Goal: Task Accomplishment & Management: Manage account settings

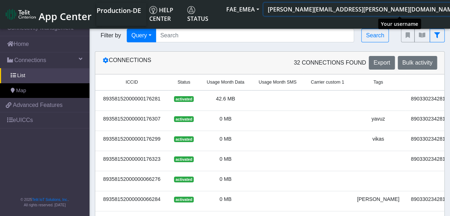
click at [425, 11] on button "[PERSON_NAME][EMAIL_ADDRESS][PERSON_NAME][DOMAIN_NAME]" at bounding box center [365, 9] width 203 height 13
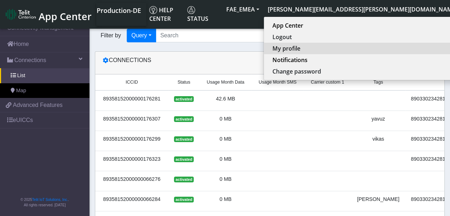
click at [408, 49] on button "My profile" at bounding box center [363, 48] width 199 height 11
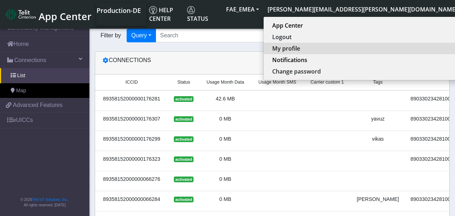
select select "en_US"
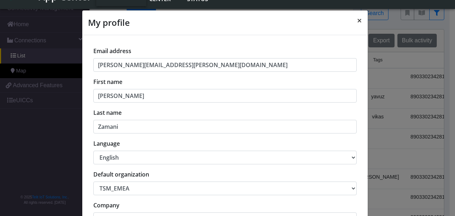
click at [354, 17] on button "×" at bounding box center [360, 20] width 16 height 20
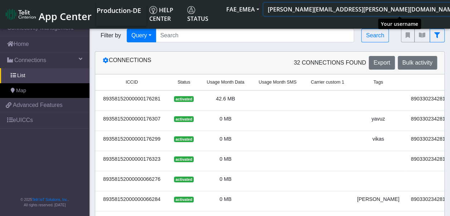
click at [424, 9] on button "[PERSON_NAME][EMAIL_ADDRESS][PERSON_NAME][DOMAIN_NAME]" at bounding box center [365, 9] width 203 height 13
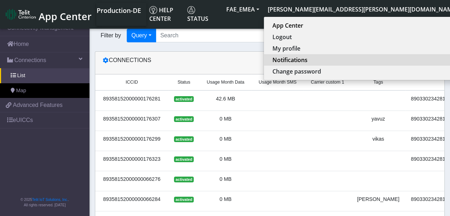
click at [407, 66] on button "Notifications" at bounding box center [363, 59] width 199 height 11
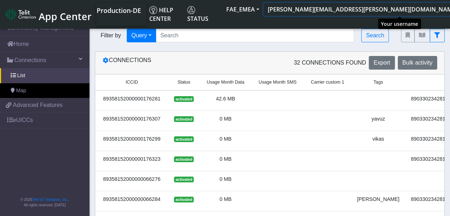
click at [423, 14] on button "[PERSON_NAME][EMAIL_ADDRESS][PERSON_NAME][DOMAIN_NAME]" at bounding box center [365, 9] width 203 height 13
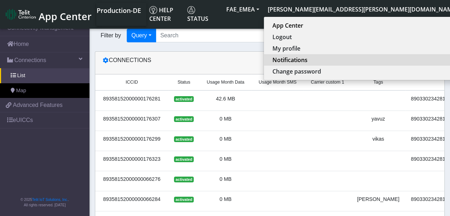
click at [371, 55] on button "Notifications" at bounding box center [363, 59] width 199 height 11
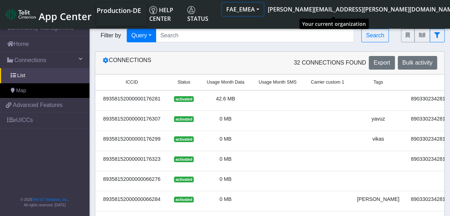
click at [264, 9] on button "FAE_EMEA" at bounding box center [243, 9] width 42 height 13
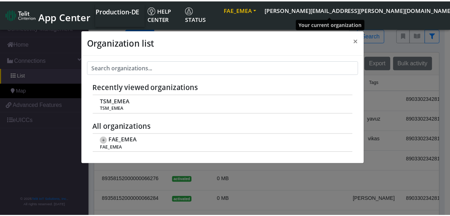
scroll to position [3, 0]
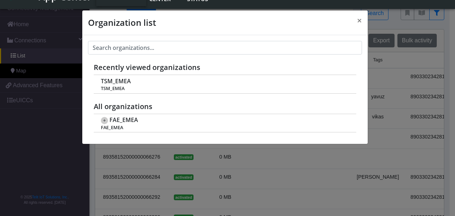
click at [347, 7] on div "Organization list × Recently viewed organizations TSM_EMEA TSM_EMEA All organiz…" at bounding box center [227, 108] width 455 height 216
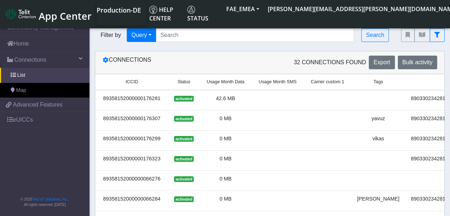
scroll to position [0, 0]
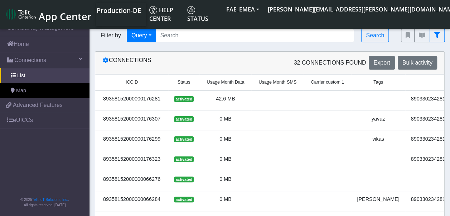
click at [21, 13] on img at bounding box center [21, 14] width 30 height 11
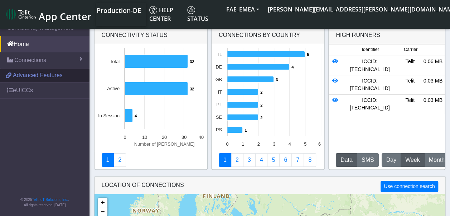
click at [43, 74] on span "Advanced Features" at bounding box center [38, 75] width 50 height 9
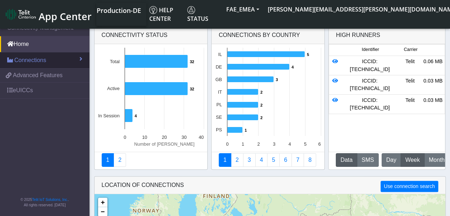
click at [38, 57] on span "Connections" at bounding box center [30, 60] width 32 height 9
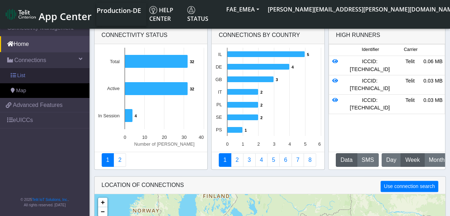
click at [50, 71] on link "List" at bounding box center [45, 75] width 90 height 15
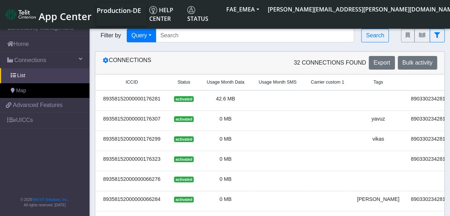
click at [132, 92] on td "89358152000000176281" at bounding box center [131, 100] width 73 height 20
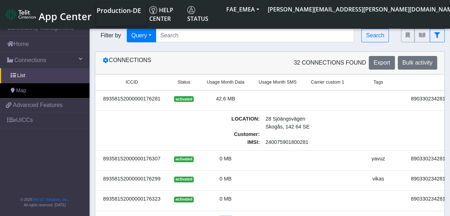
drag, startPoint x: 188, startPoint y: 214, endPoint x: 298, endPoint y: 212, distance: 109.9
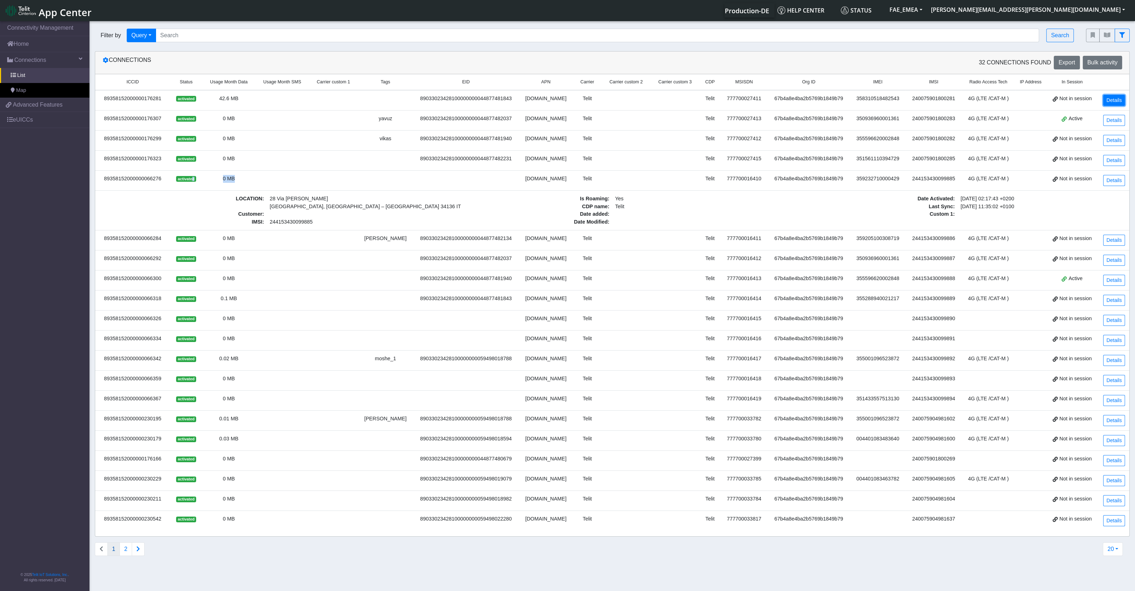
click at [455, 101] on link "Details" at bounding box center [1114, 100] width 22 height 11
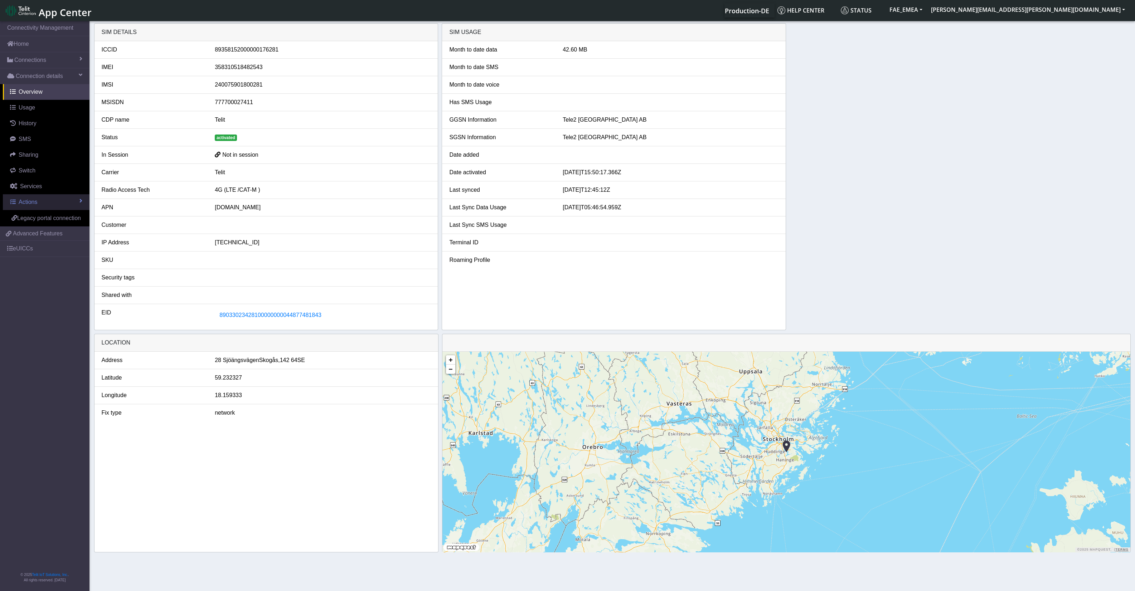
click at [57, 195] on link "Actions" at bounding box center [46, 202] width 87 height 16
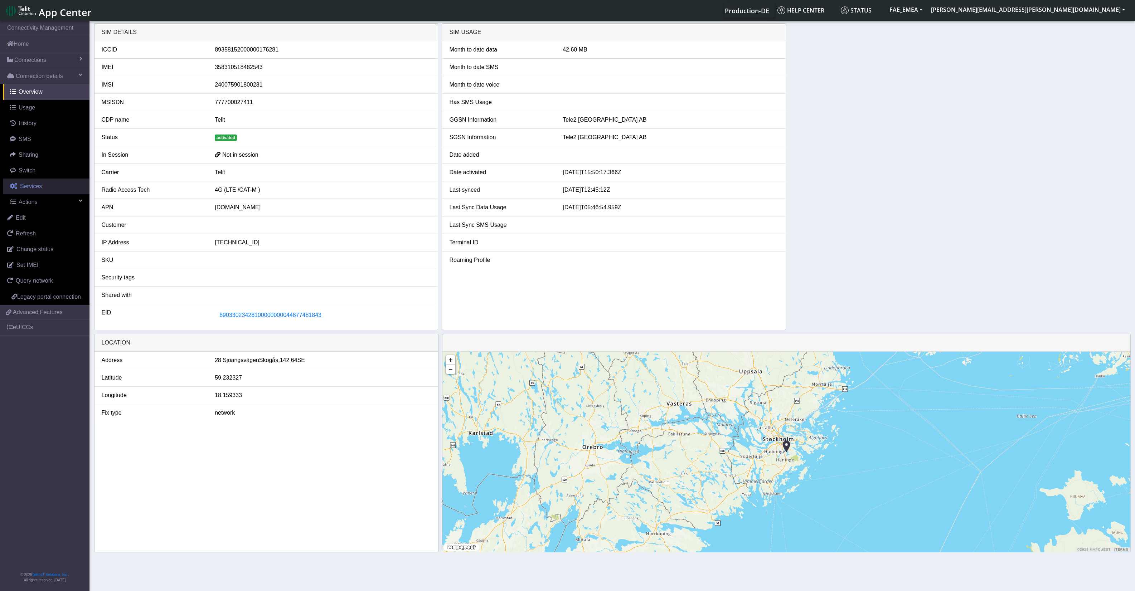
click at [55, 190] on link "Services" at bounding box center [46, 187] width 87 height 16
select select "2: 6"
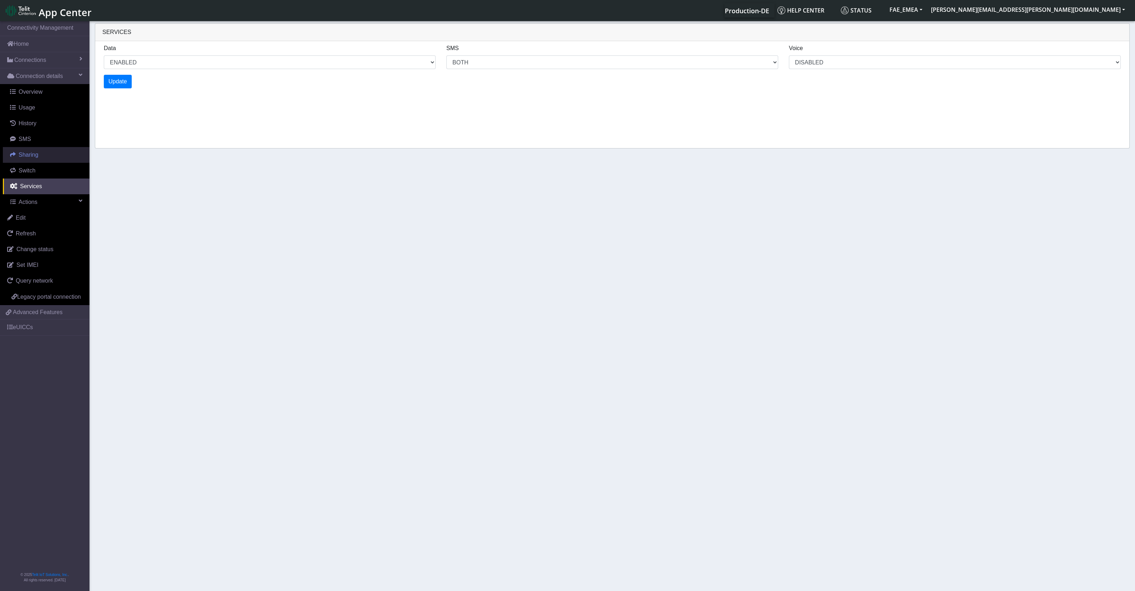
click at [50, 156] on link "Sharing" at bounding box center [46, 155] width 87 height 16
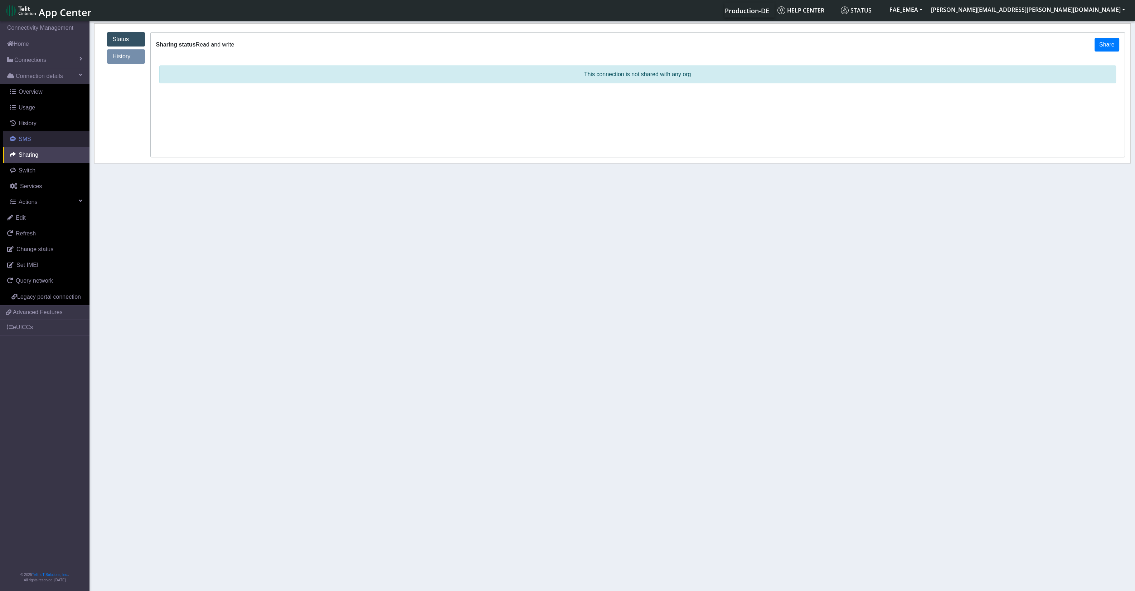
click at [43, 138] on link "SMS" at bounding box center [46, 139] width 87 height 16
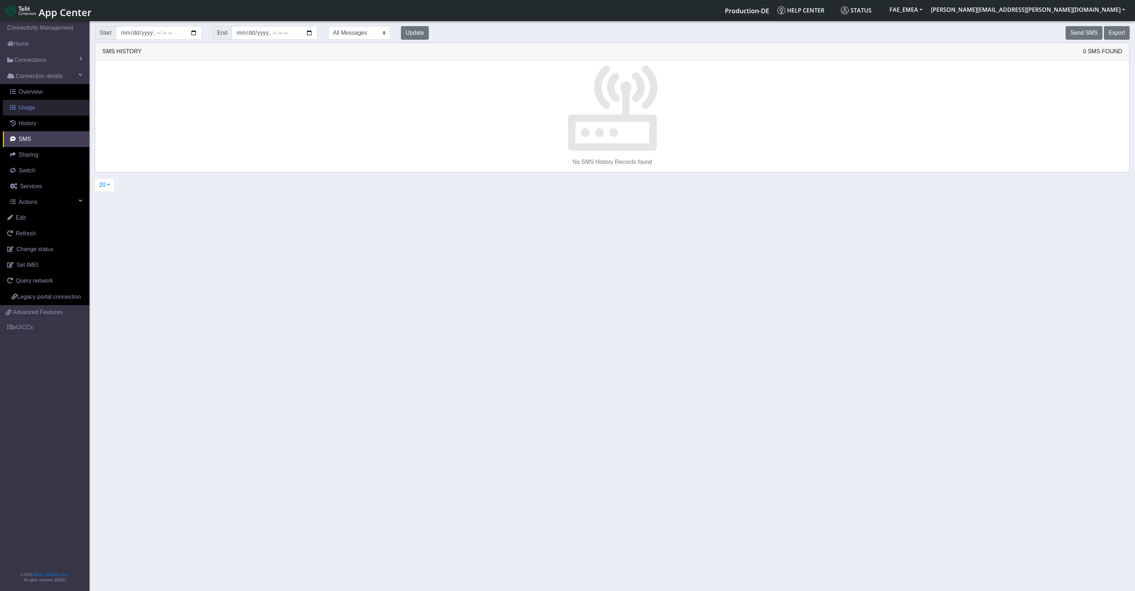
click at [33, 101] on link "Usage" at bounding box center [46, 108] width 87 height 16
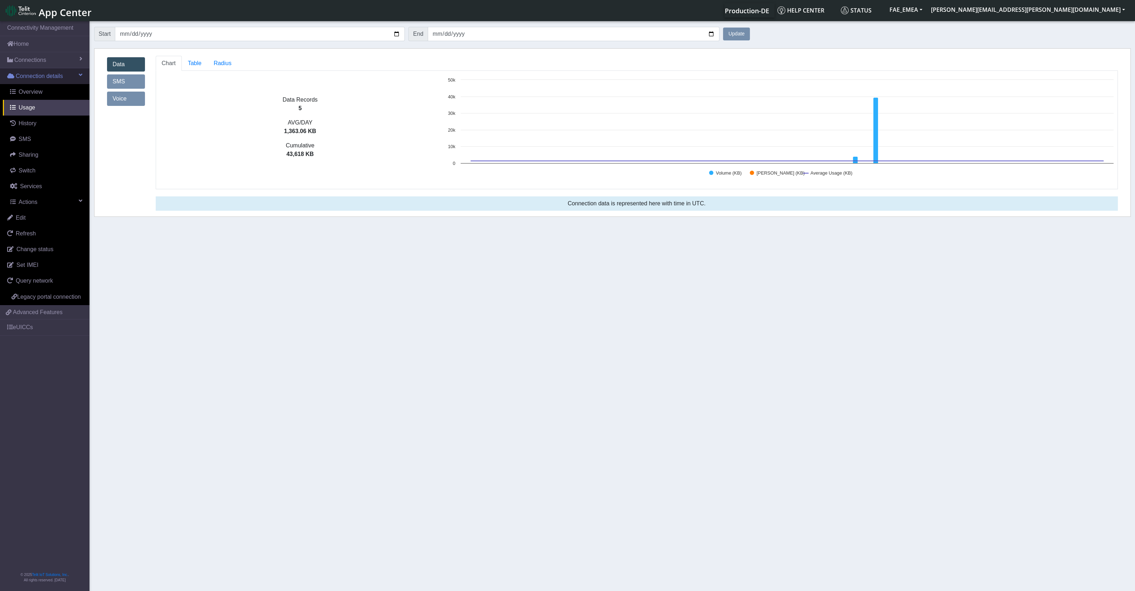
click at [39, 80] on span "Connection details" at bounding box center [39, 76] width 47 height 9
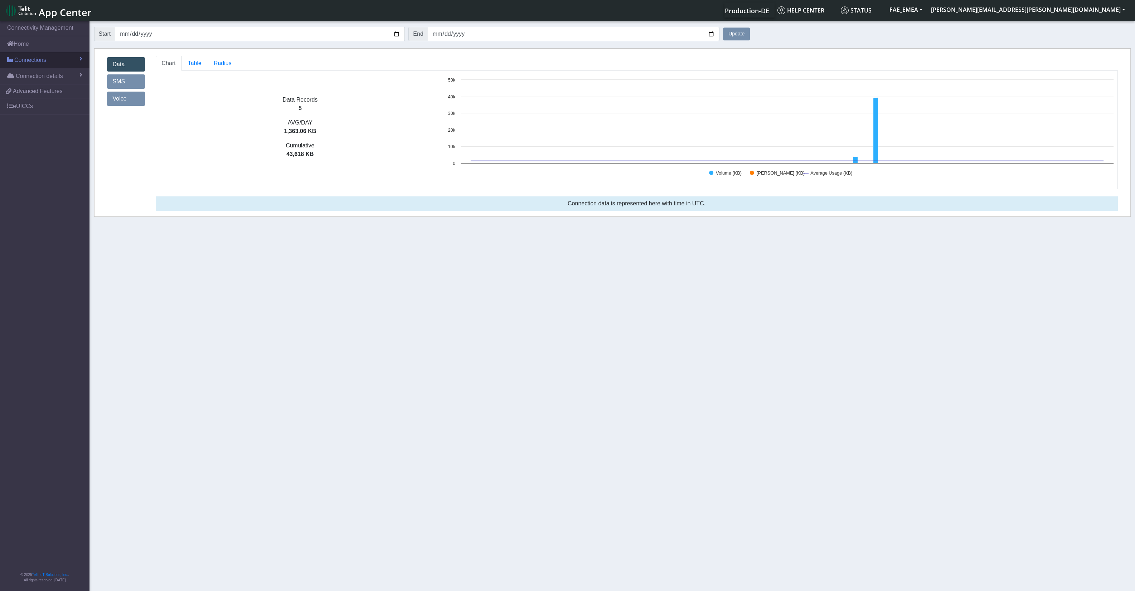
click at [57, 61] on link "Connections" at bounding box center [45, 60] width 90 height 16
click at [57, 81] on link "List" at bounding box center [45, 75] width 90 height 15
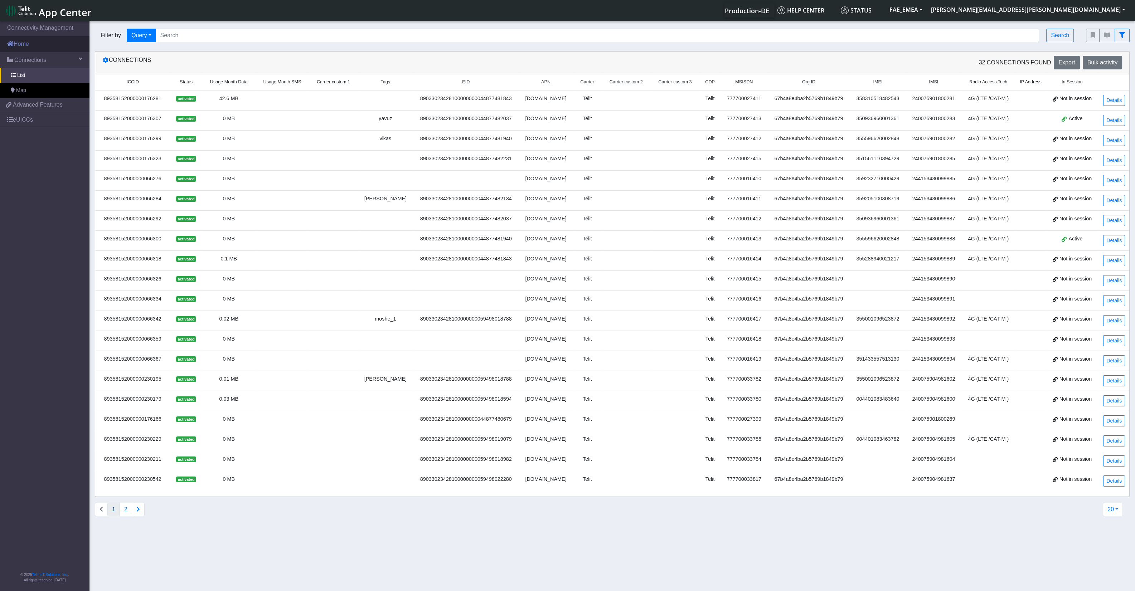
click at [31, 48] on link "Home" at bounding box center [45, 44] width 90 height 16
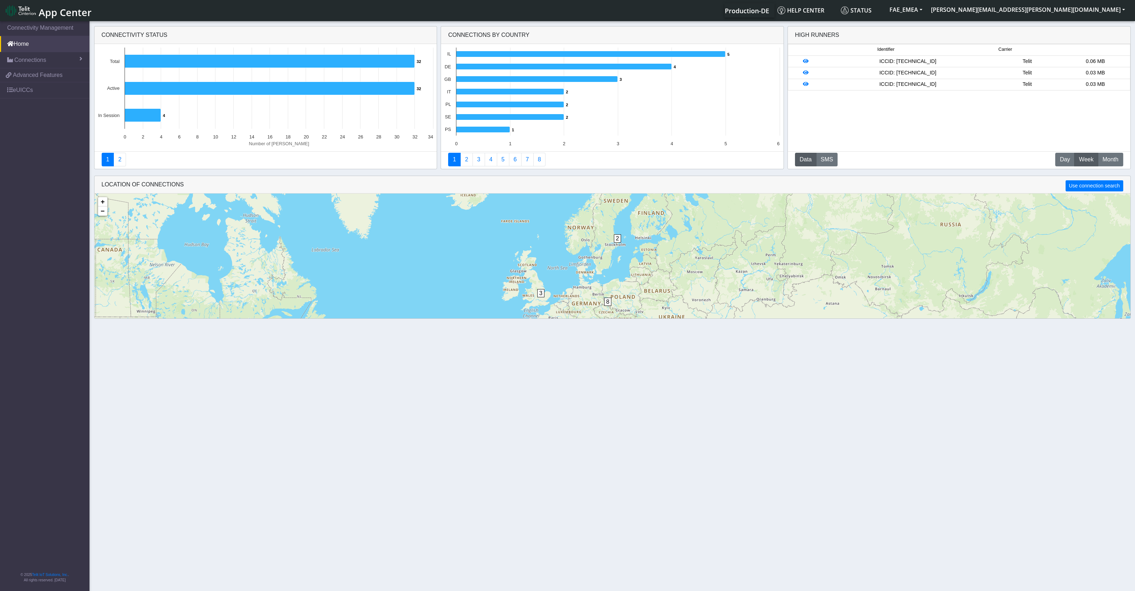
click at [455, 74] on rect at bounding box center [612, 97] width 342 height 107
click at [455, 91] on icon at bounding box center [511, 92] width 108 height 6
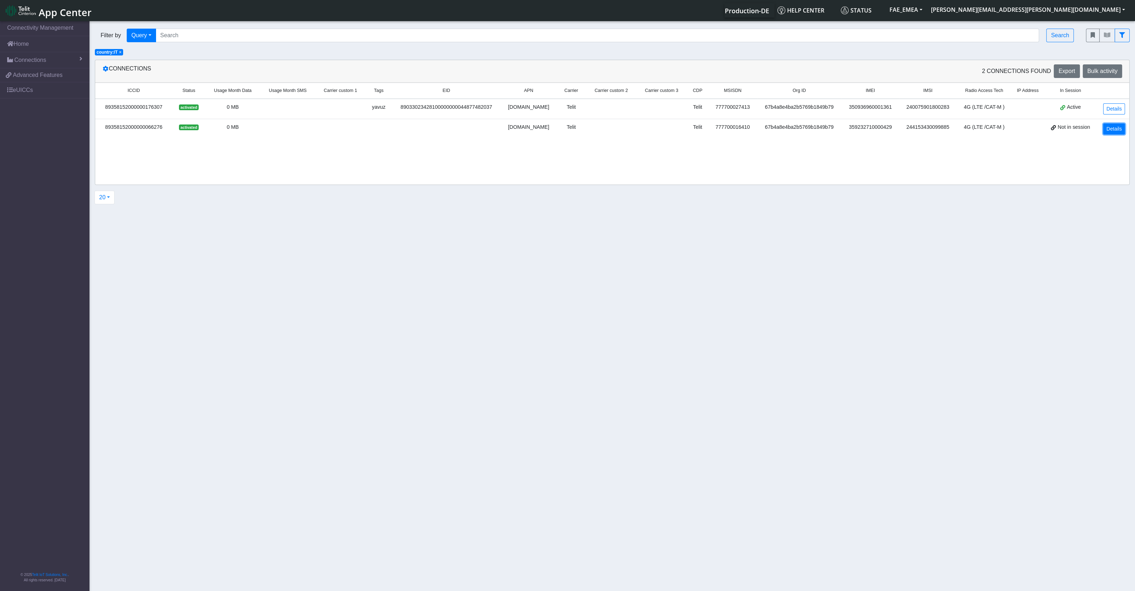
click at [455, 132] on link "Details" at bounding box center [1114, 129] width 22 height 11
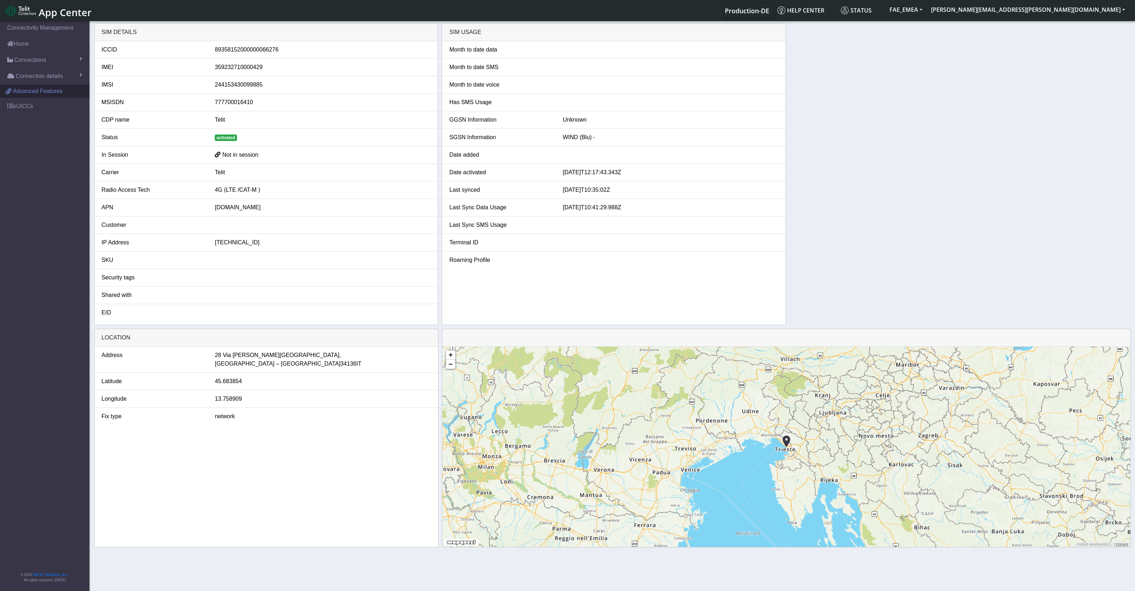
click at [27, 87] on span "Advanced Features" at bounding box center [38, 91] width 50 height 9
click at [54, 81] on link "Connection details" at bounding box center [45, 76] width 90 height 16
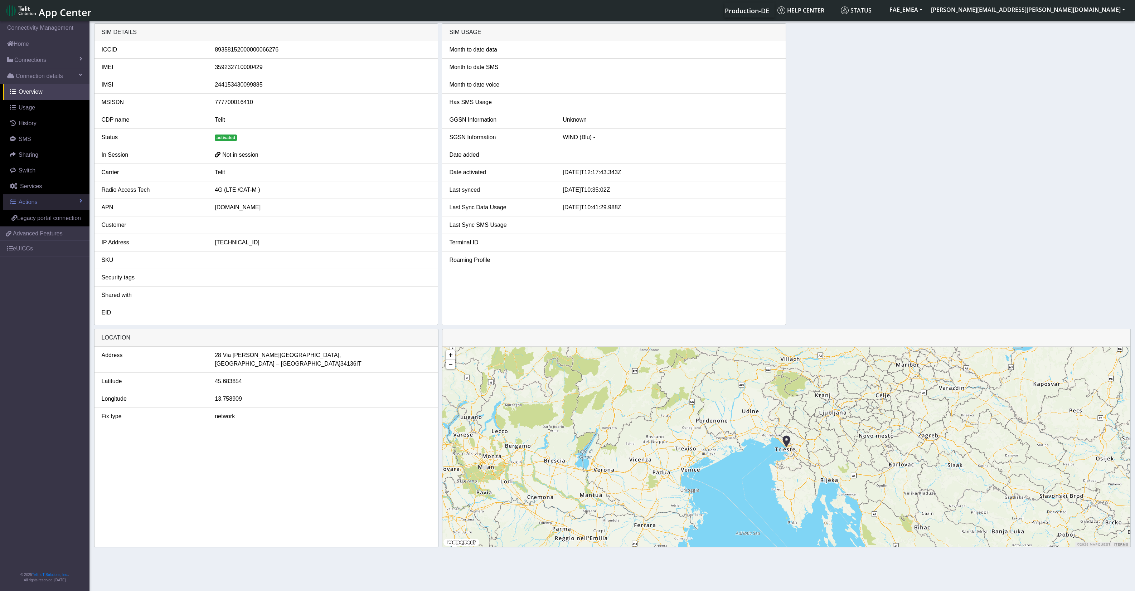
click at [77, 206] on link "Actions" at bounding box center [46, 202] width 87 height 16
